Goal: Check status

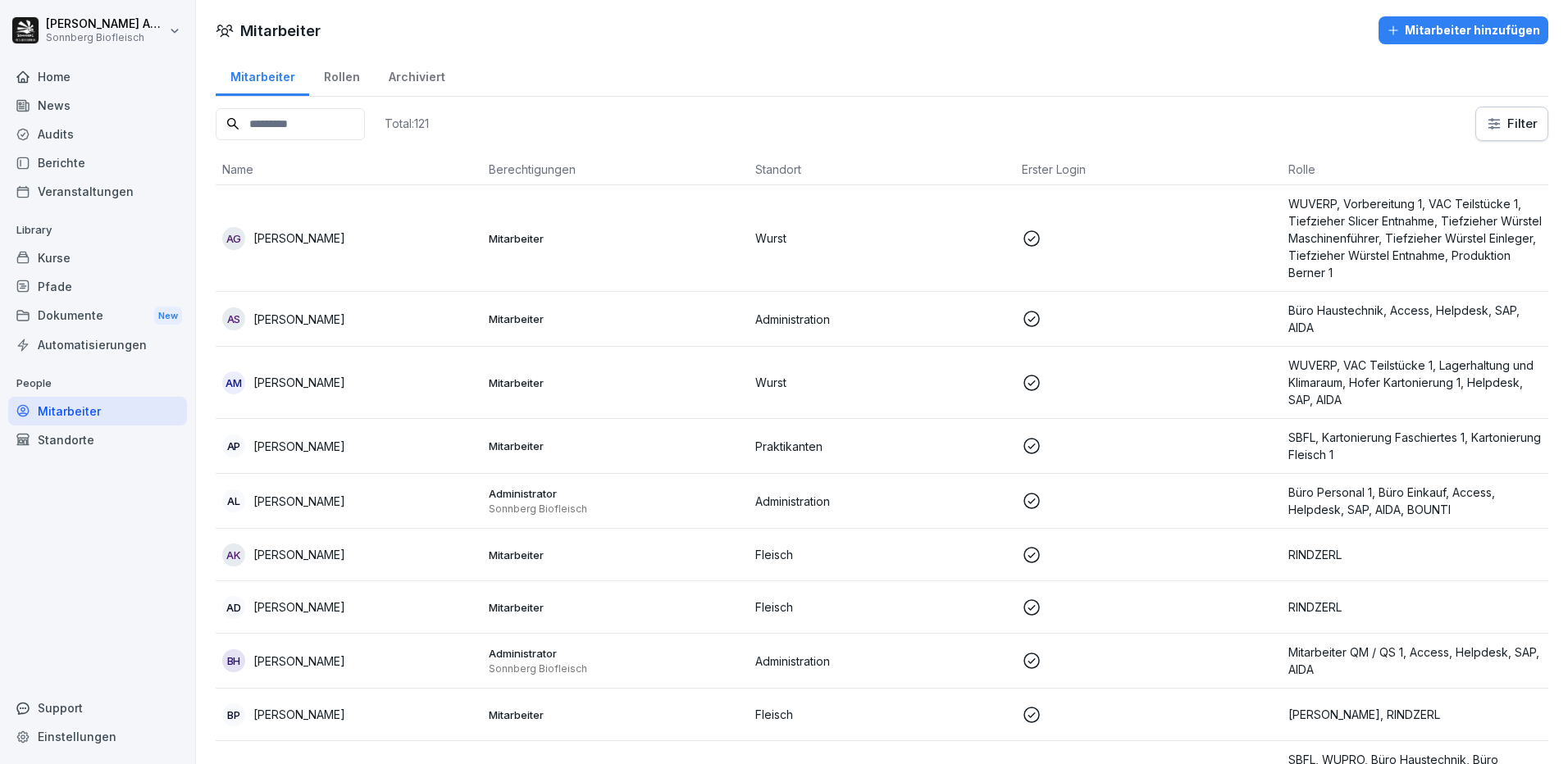
click at [337, 120] on input at bounding box center [290, 124] width 149 height 32
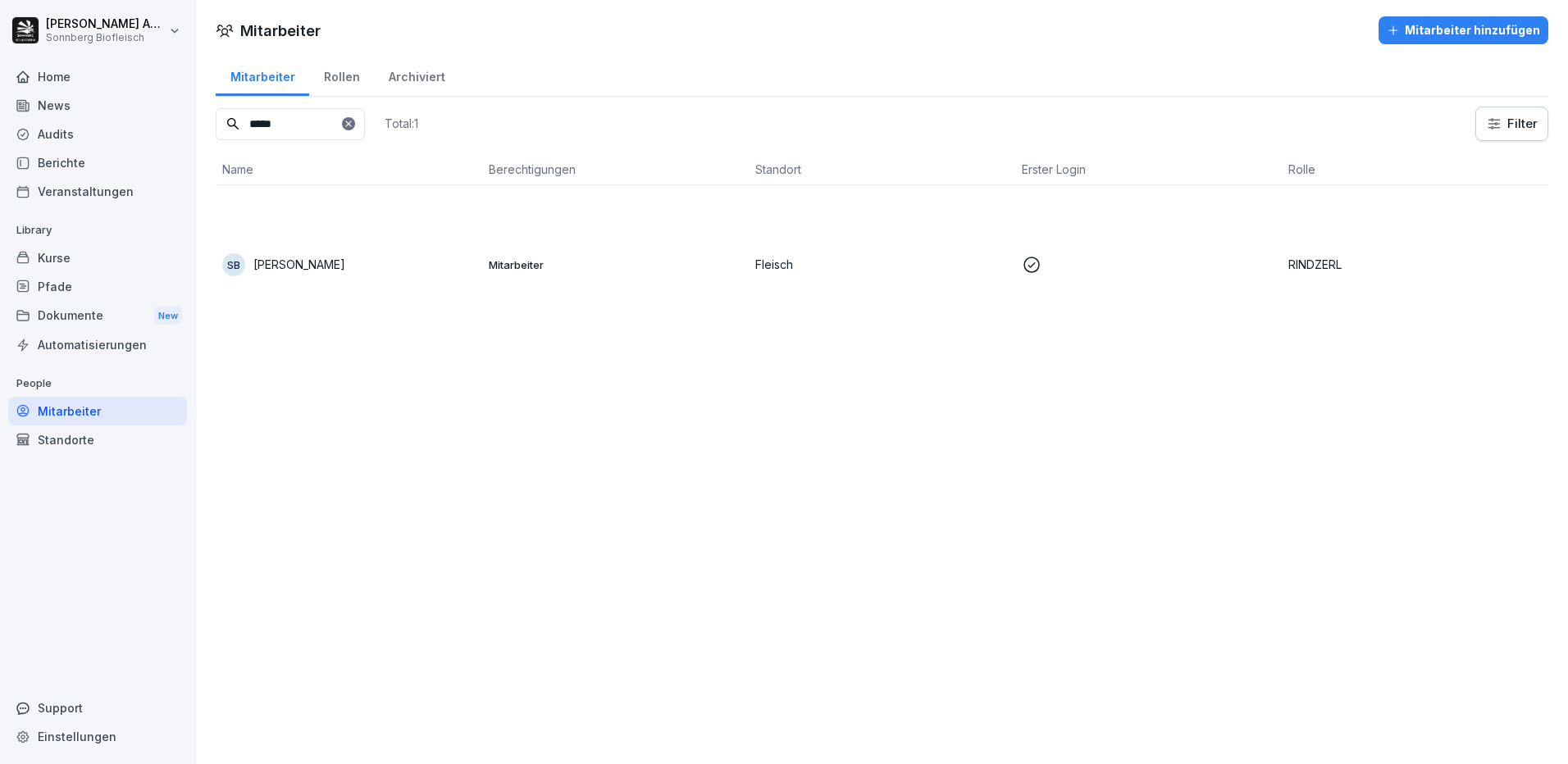
click at [287, 117] on input "*****" at bounding box center [290, 124] width 149 height 32
type input "*"
click at [298, 274] on div "MM [PERSON_NAME]" at bounding box center [348, 264] width 254 height 23
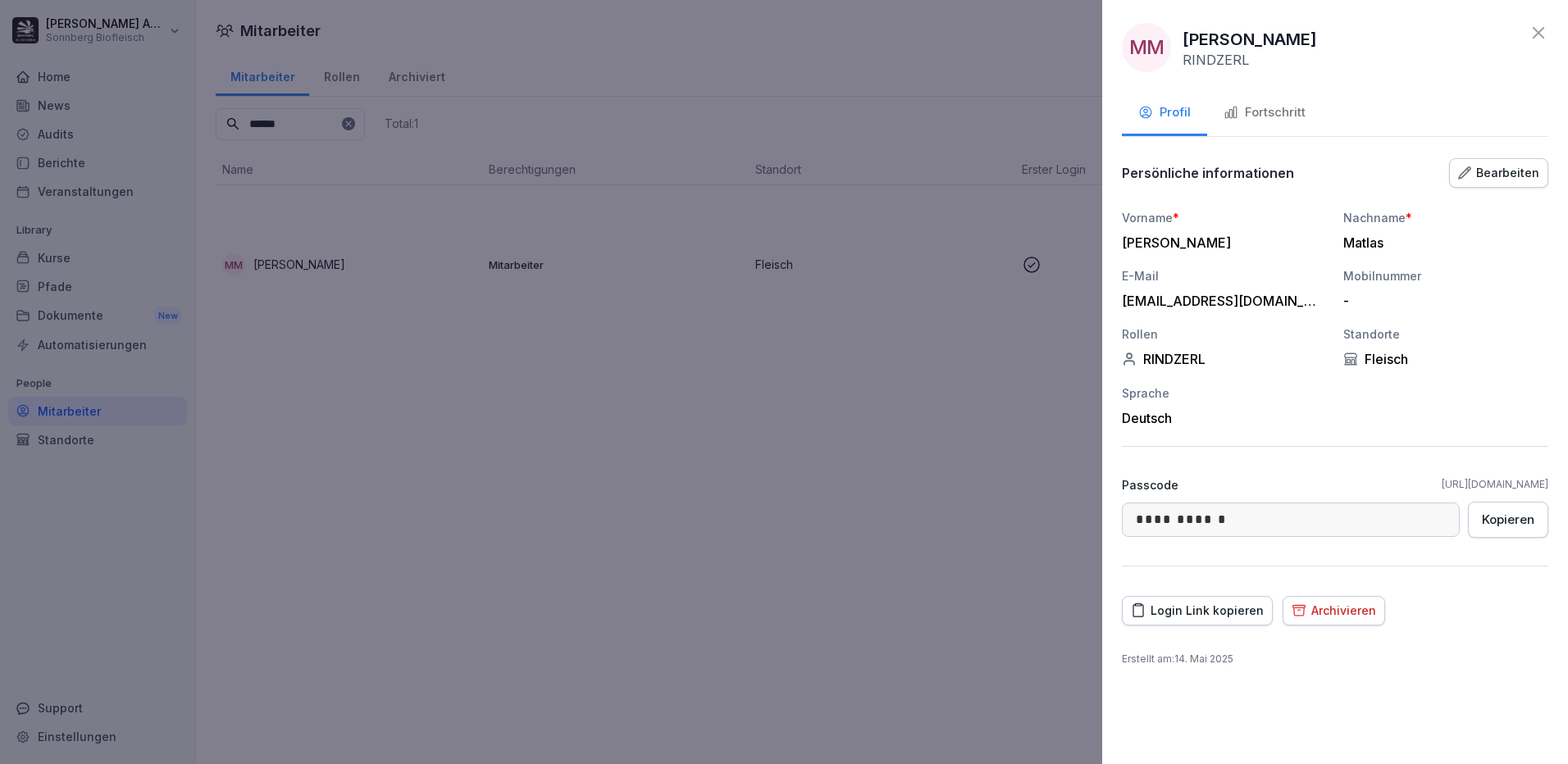
click at [1260, 112] on div "Fortschritt" at bounding box center [1264, 112] width 82 height 19
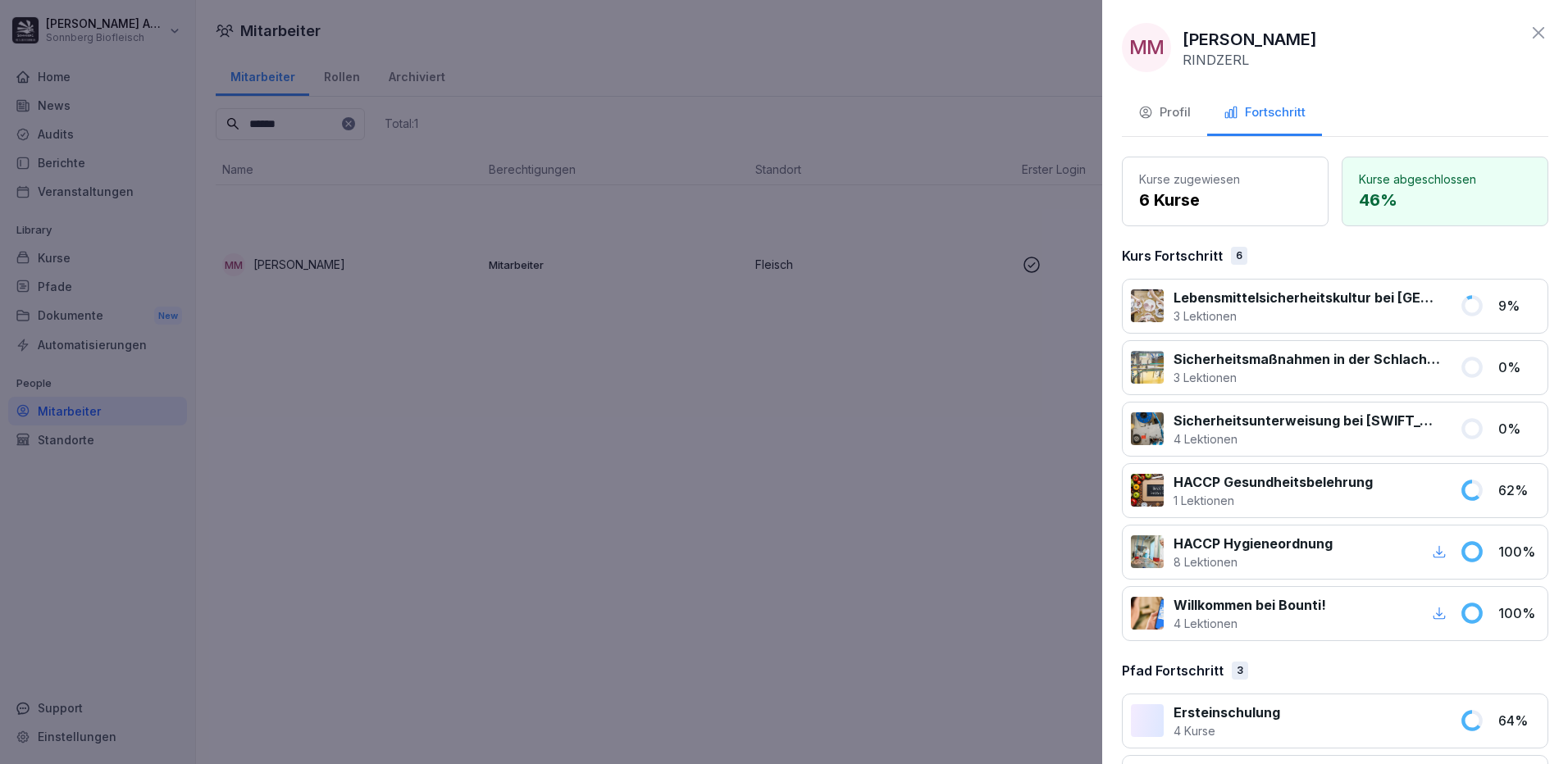
click at [461, 562] on div at bounding box center [784, 382] width 1568 height 764
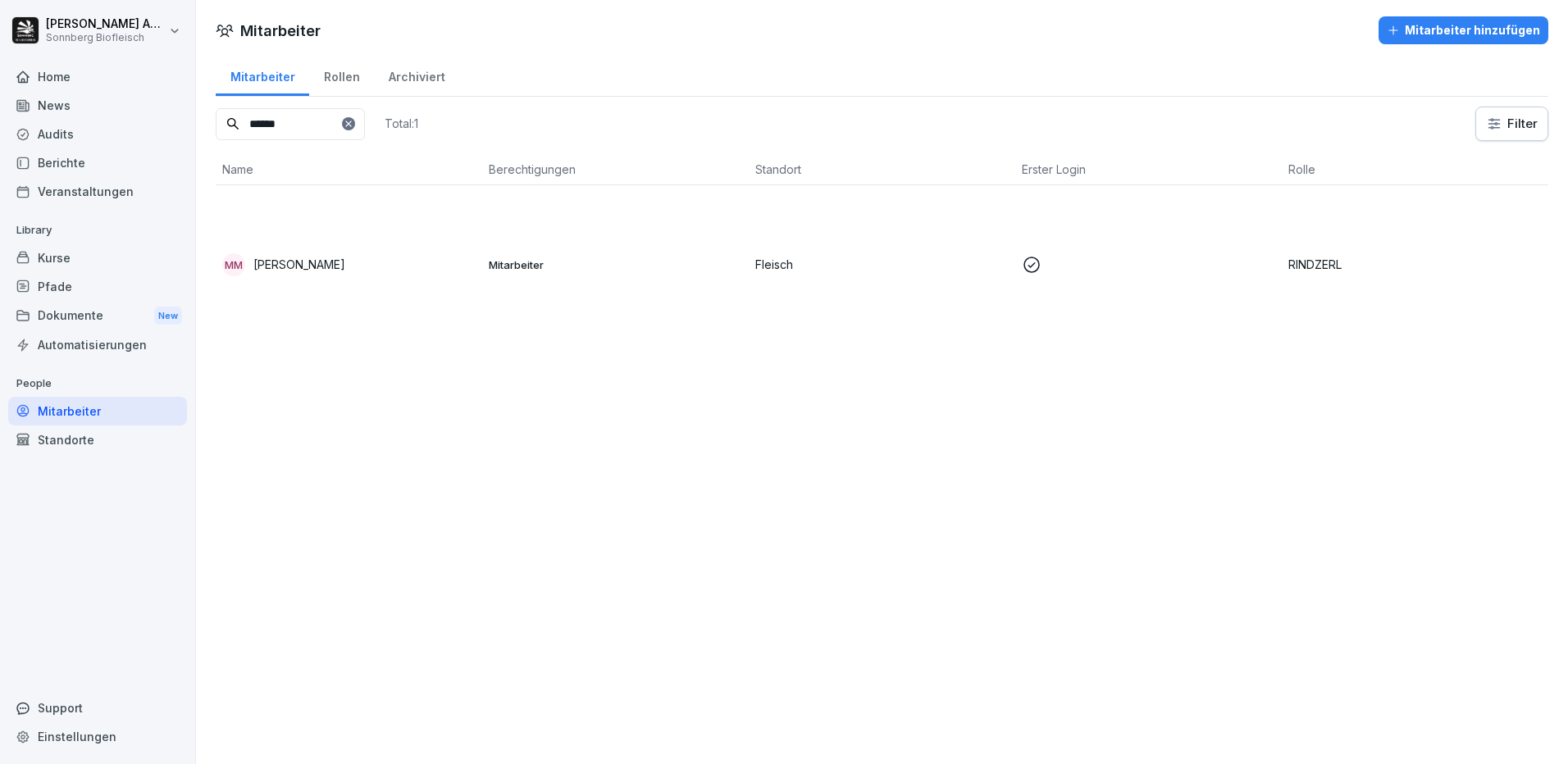
drag, startPoint x: 214, startPoint y: 105, endPoint x: 187, endPoint y: 96, distance: 28.5
click at [194, 99] on div "[PERSON_NAME] Biofleisch Home News Audits Berichte Veranstaltungen Library Kurs…" at bounding box center [784, 382] width 1568 height 764
click at [288, 269] on p "[PERSON_NAME]" at bounding box center [300, 264] width 92 height 18
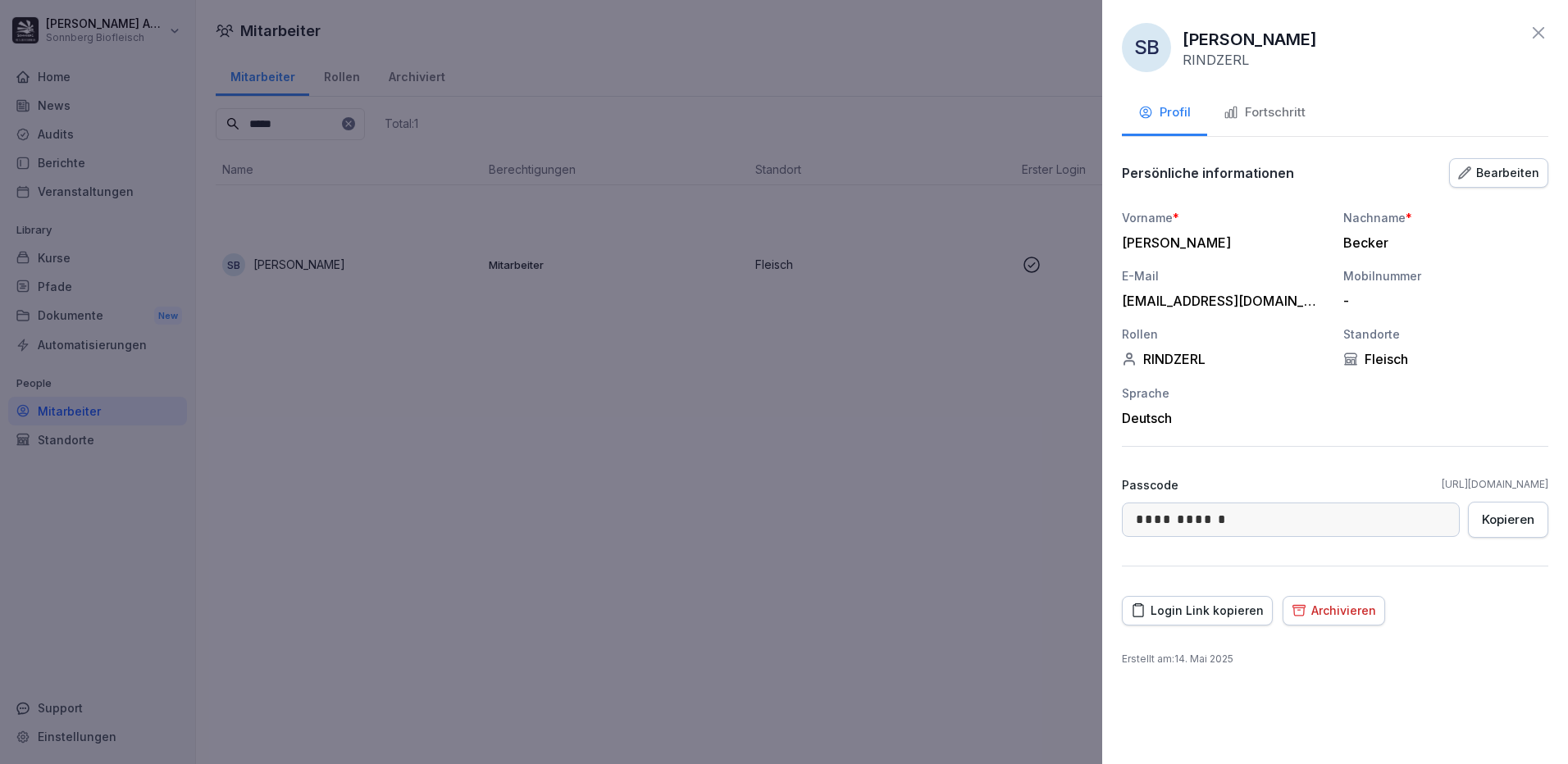
click at [1246, 114] on div "Fortschritt" at bounding box center [1264, 112] width 82 height 19
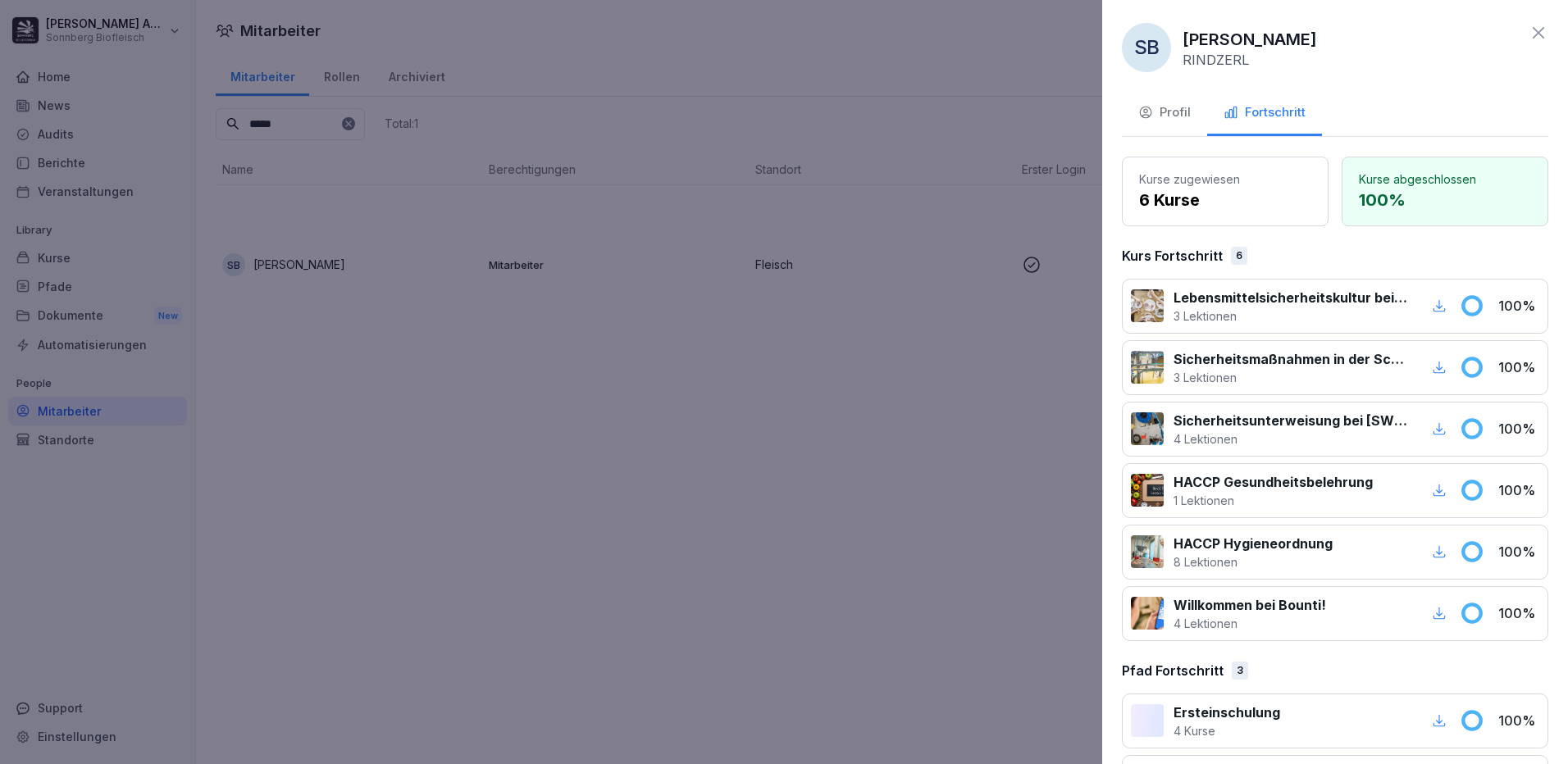
click at [418, 589] on div at bounding box center [784, 382] width 1568 height 764
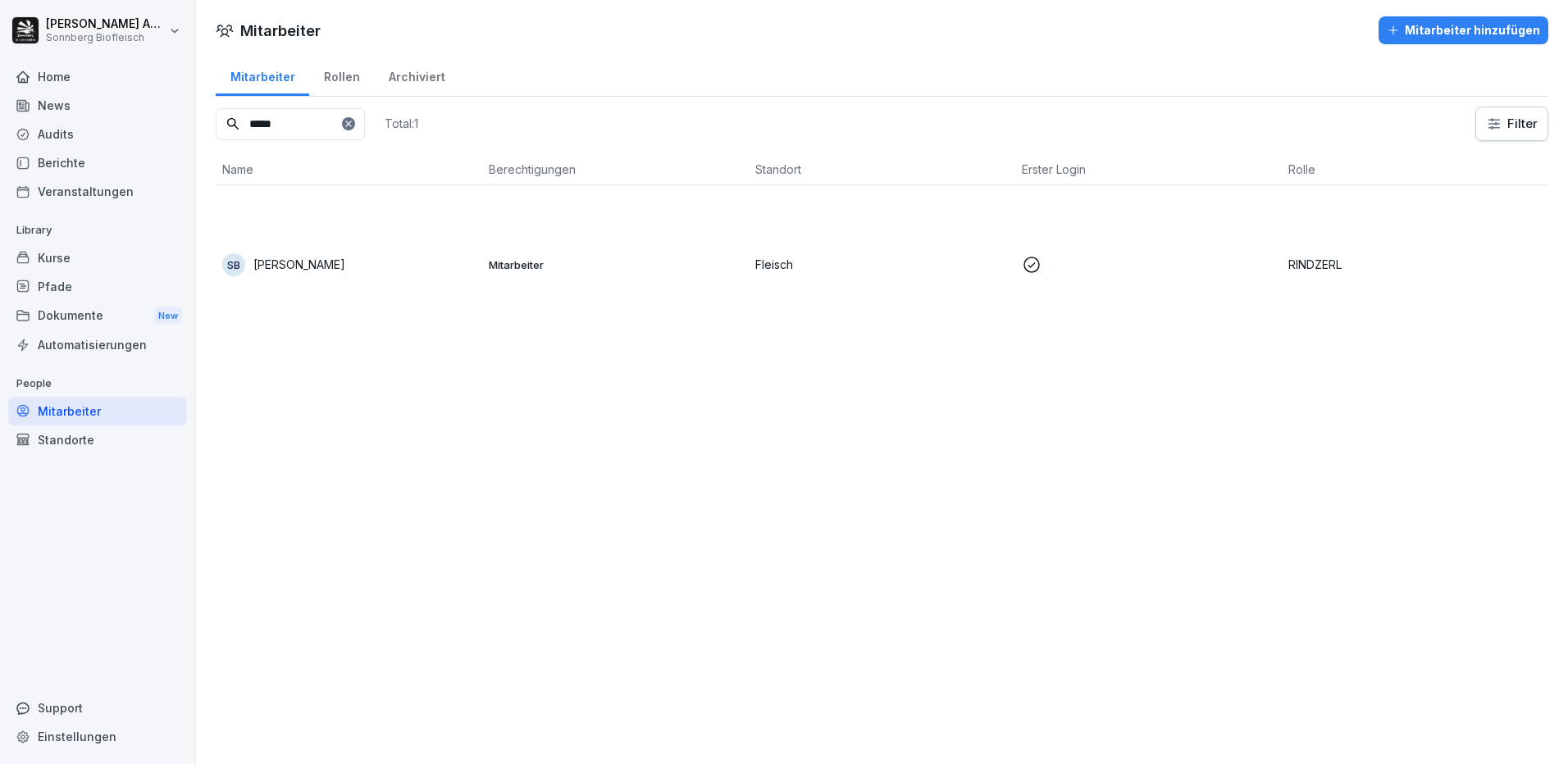
click at [298, 126] on input "*****" at bounding box center [290, 124] width 149 height 32
type input "*"
